Goal: Transaction & Acquisition: Purchase product/service

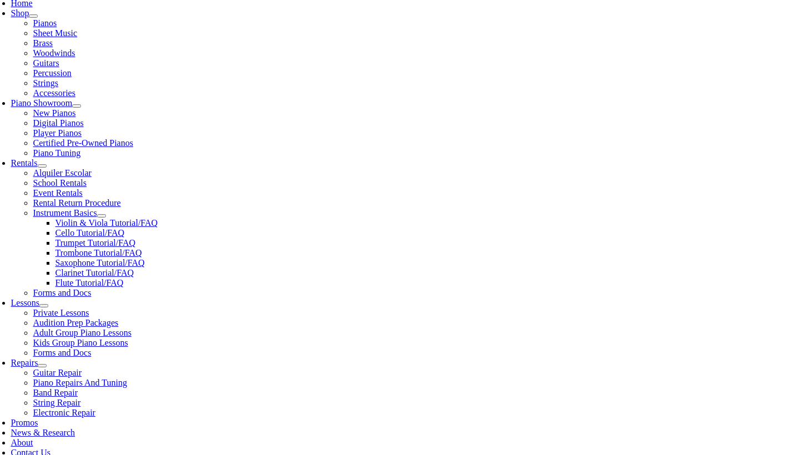
scroll to position [247, 0]
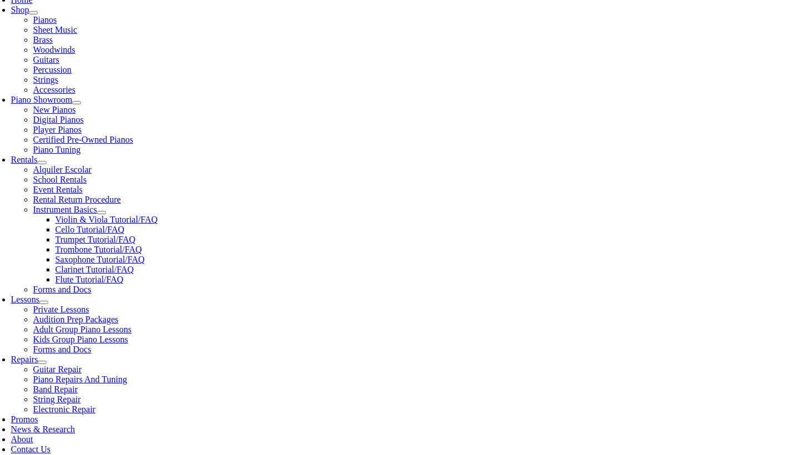
select select "PA"
select select "2-Springton Lake Middle School"
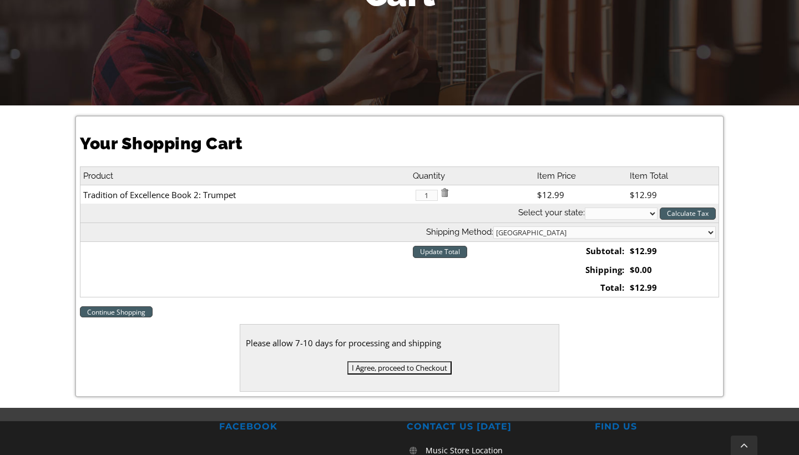
scroll to position [199, 0]
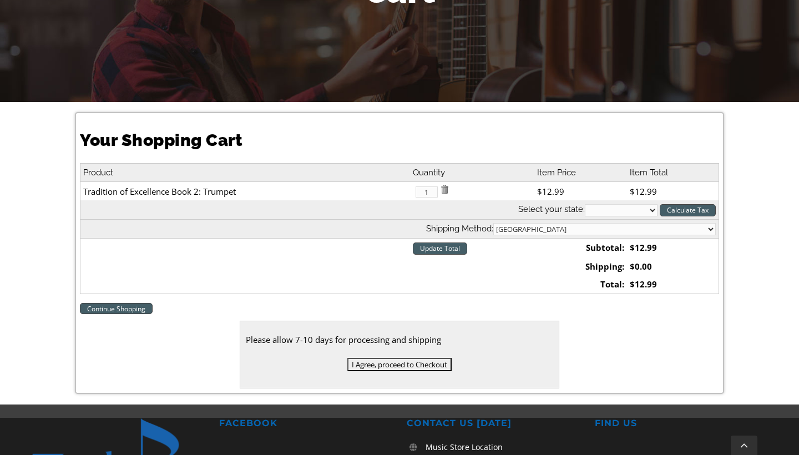
click at [397, 365] on input "I Agree, proceed to Checkout" at bounding box center [399, 364] width 104 height 13
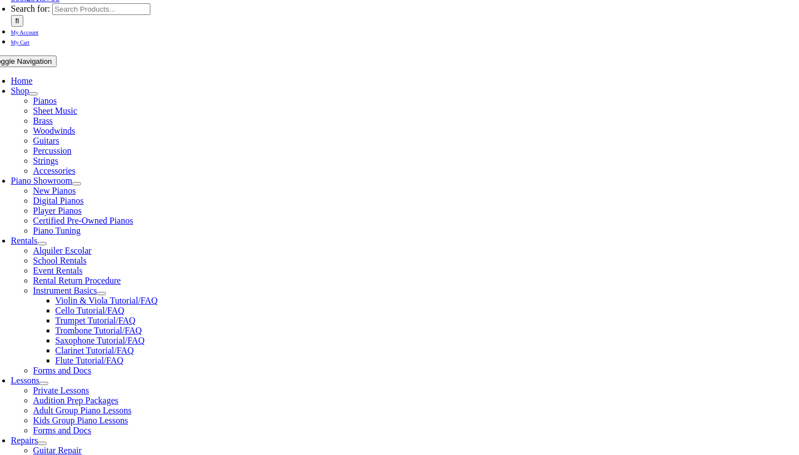
scroll to position [169, 0]
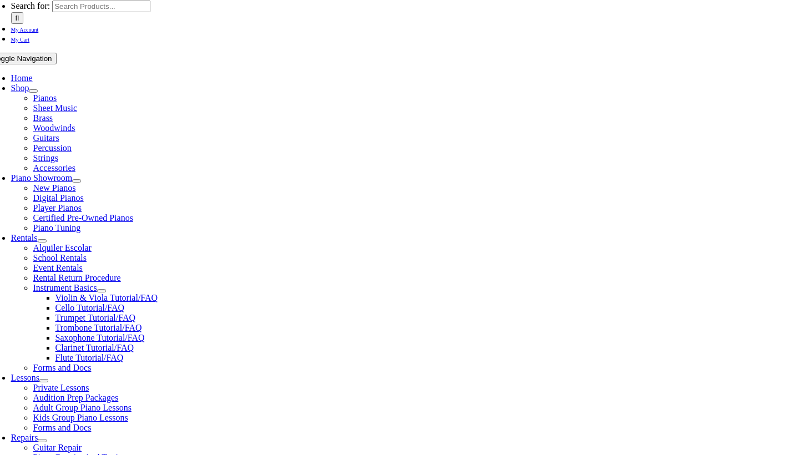
select select "PA"
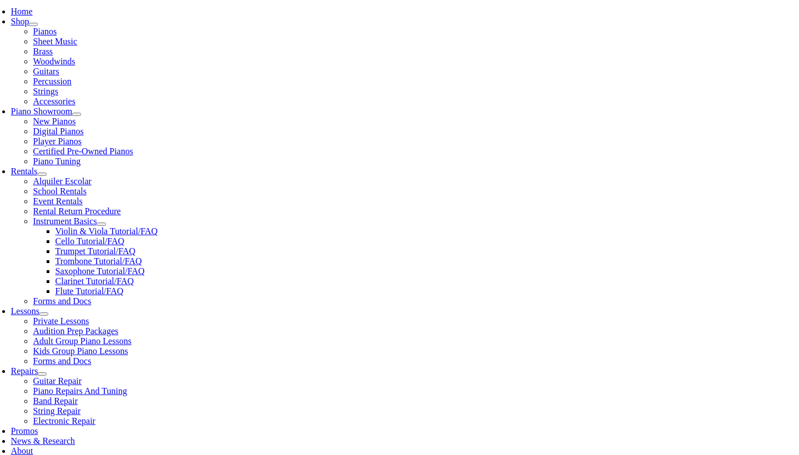
scroll to position [241, 0]
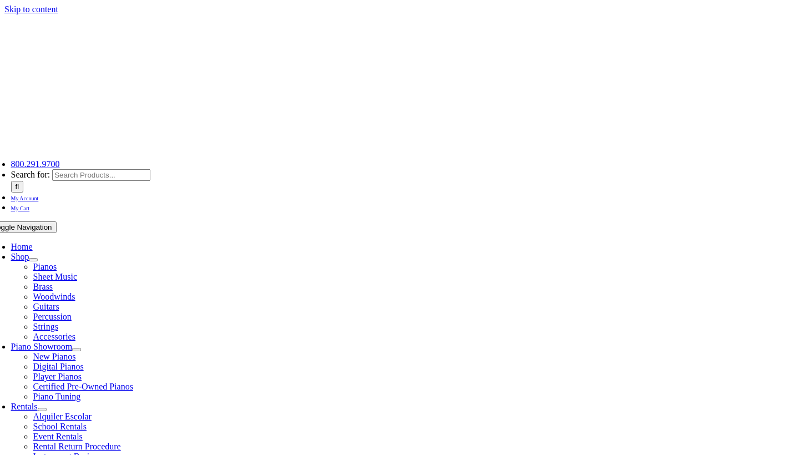
select select
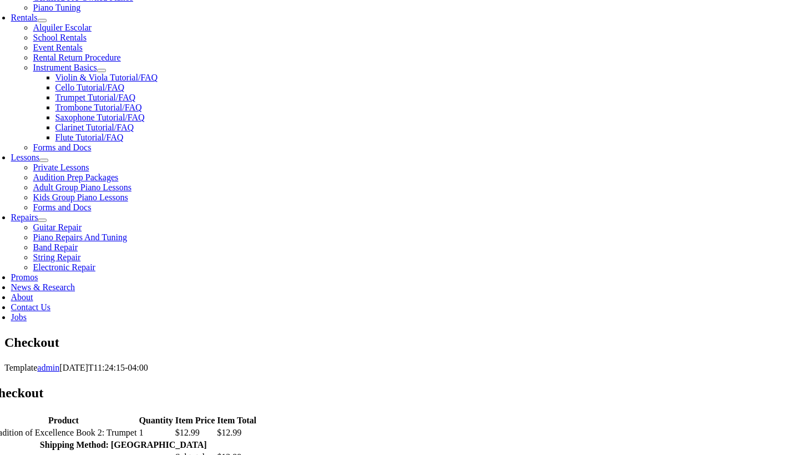
scroll to position [390, 0]
type input "[PERSON_NAME]"
type input "Furtado"
type input "[STREET_ADDRESS][PERSON_NAME]"
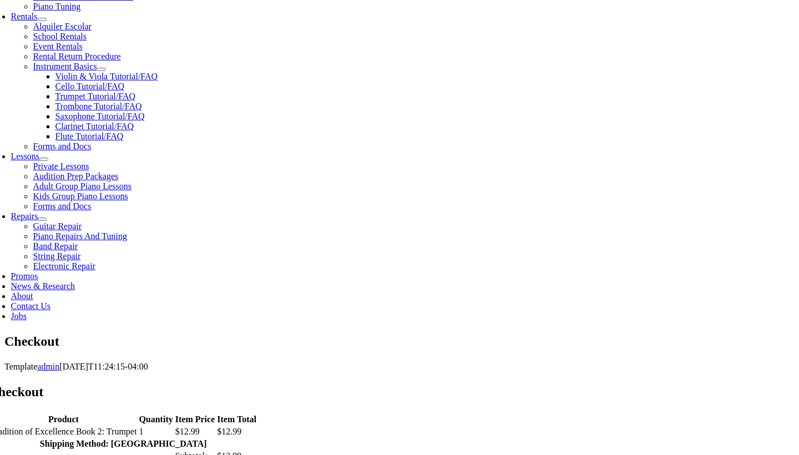
type input "Apt 9"
type input "Media"
select select "PA"
type input "19063"
type input "[EMAIL_ADDRESS][DOMAIN_NAME]"
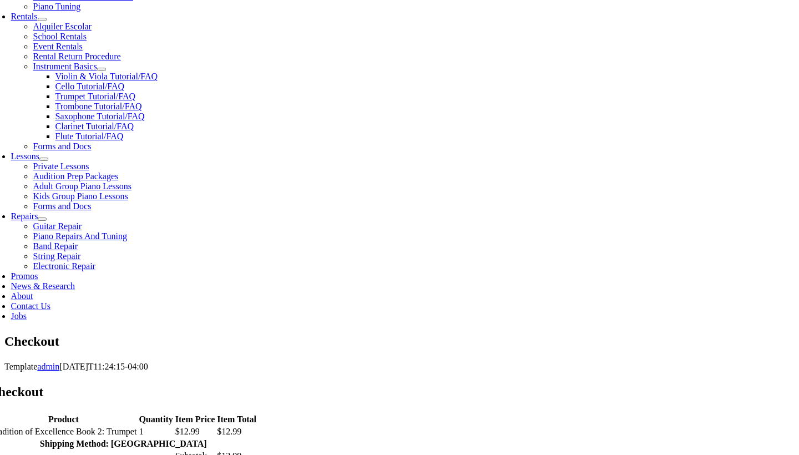
select select "visa"
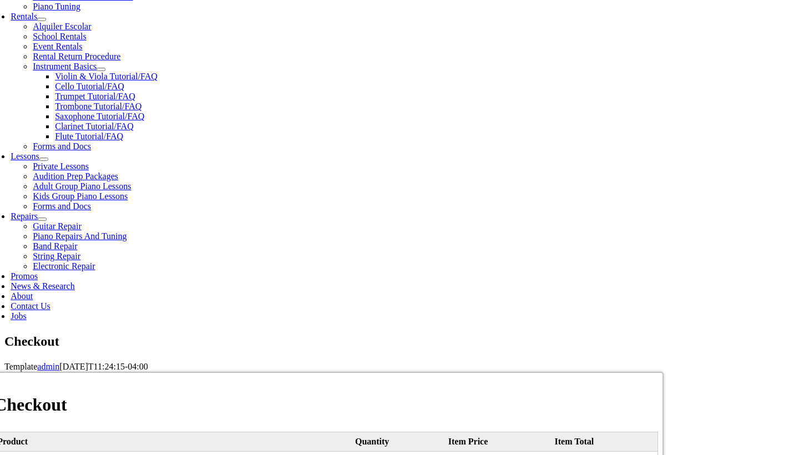
type input "4147 20220649111"
select select "11"
select select "2025"
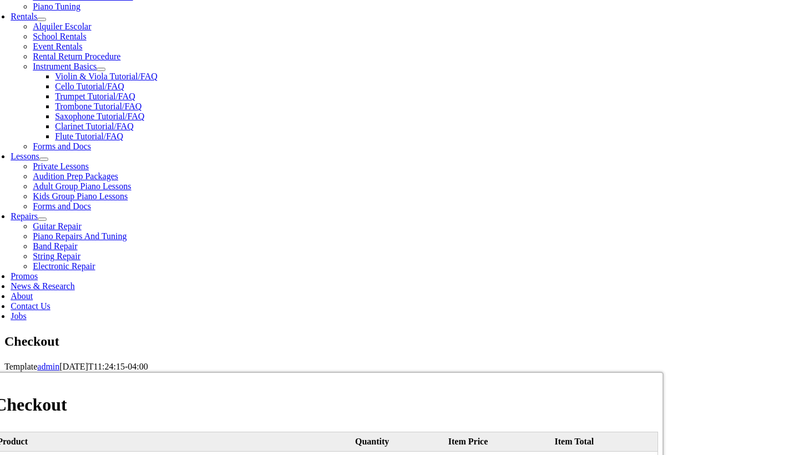
type input "618"
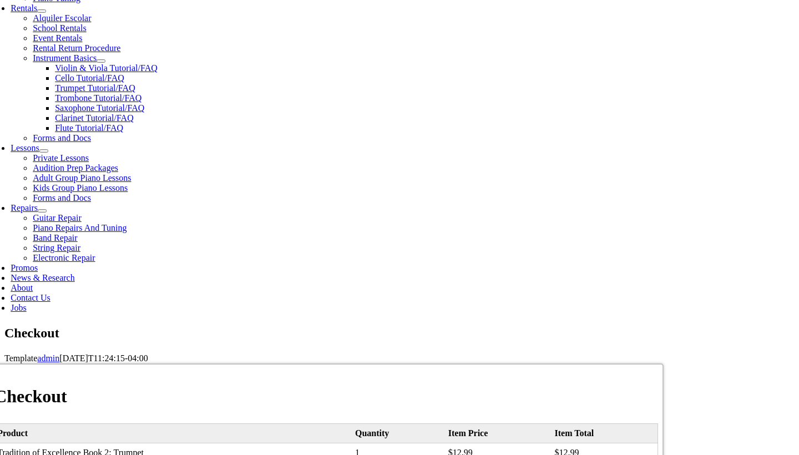
scroll to position [412, 0]
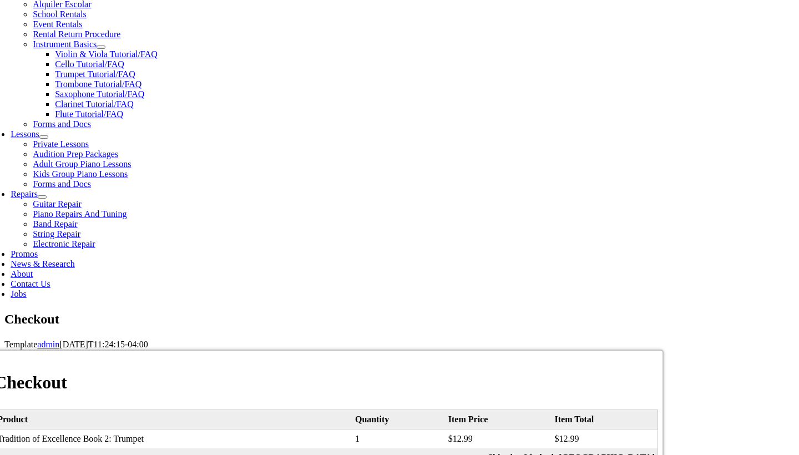
type input "2396997869"
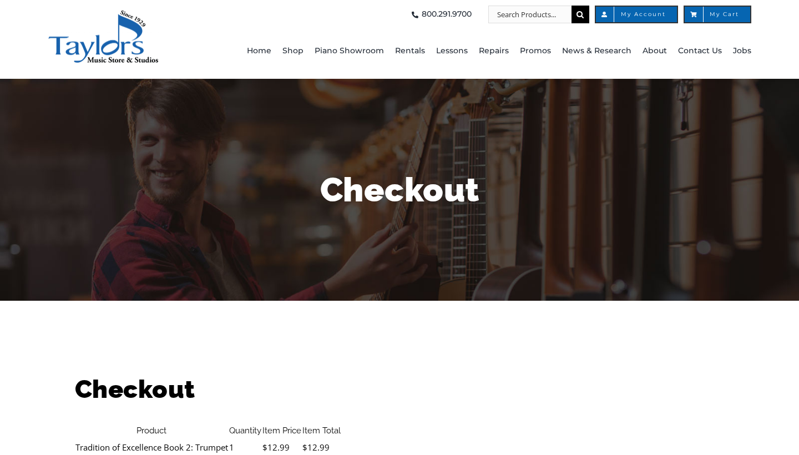
select select "PA"
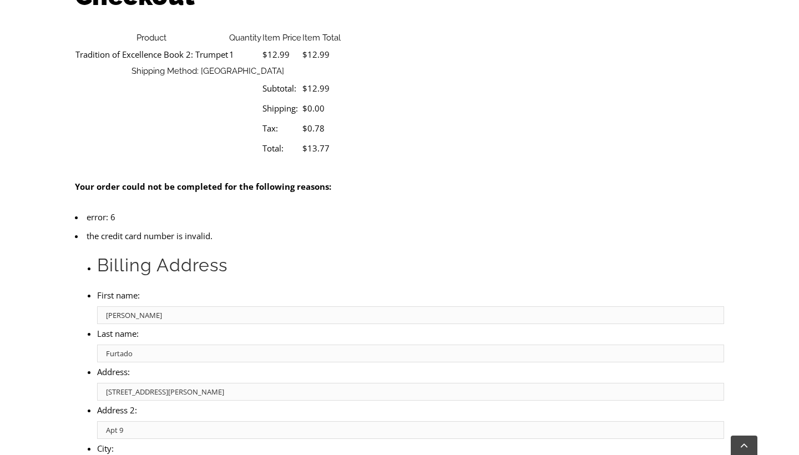
scroll to position [397, 0]
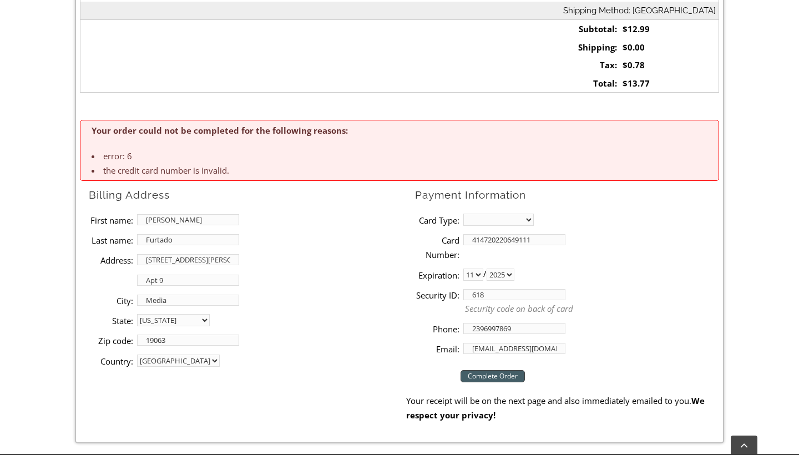
select select "visa"
click at [486, 236] on input "414720220649111" at bounding box center [514, 239] width 102 height 11
click at [490, 236] on input "414720220649111" at bounding box center [514, 239] width 102 height 11
click at [505, 238] on input "414720220649111" at bounding box center [514, 239] width 102 height 11
click at [521, 237] on input "414720220649111" at bounding box center [514, 239] width 102 height 11
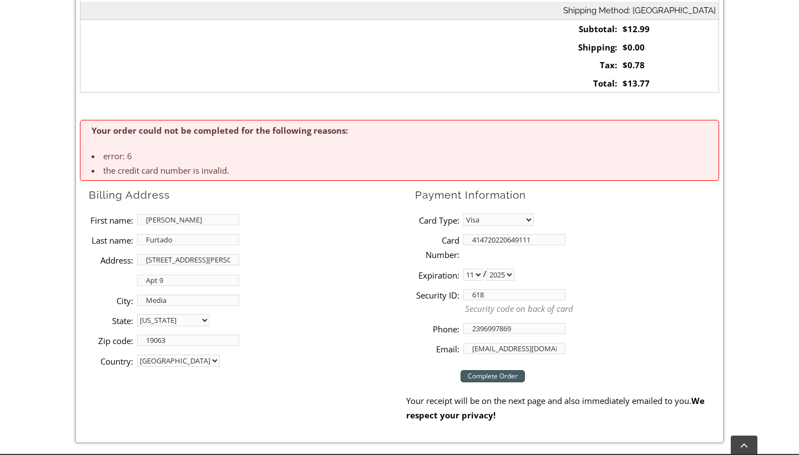
click at [539, 240] on input "414720220649111" at bounding box center [514, 239] width 102 height 11
type input "[CREDIT_CARD_NUMBER]"
click at [642, 239] on li "Card Number: [CREDIT_CARD_NUMBER]" at bounding box center [567, 247] width 304 height 35
click at [497, 374] on input "Complete Order" at bounding box center [493, 376] width 64 height 12
